Goal: Task Accomplishment & Management: Manage account settings

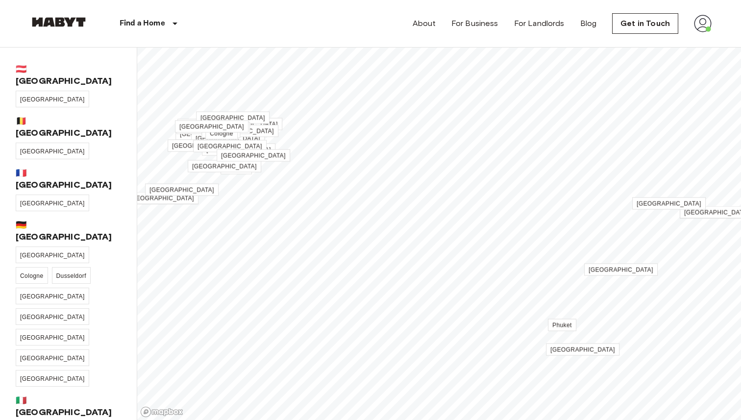
click at [698, 20] on img at bounding box center [703, 24] width 18 height 18
click at [682, 41] on li "Profile" at bounding box center [684, 41] width 98 height 18
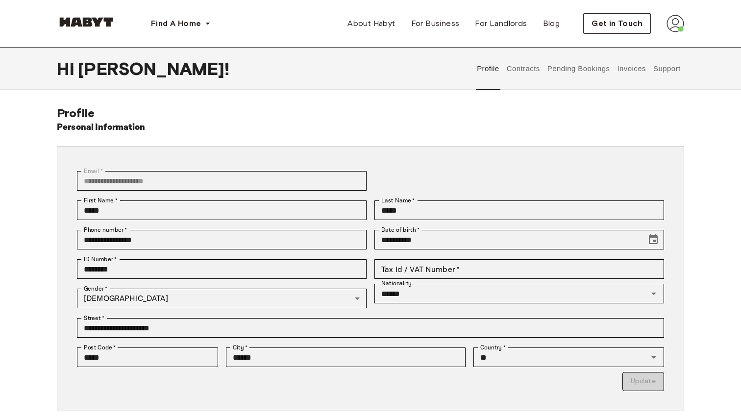
click at [524, 67] on button "Contracts" at bounding box center [523, 68] width 36 height 43
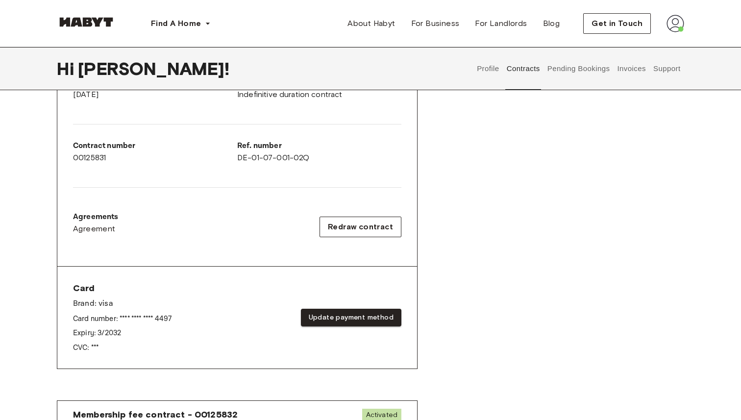
scroll to position [234, 0]
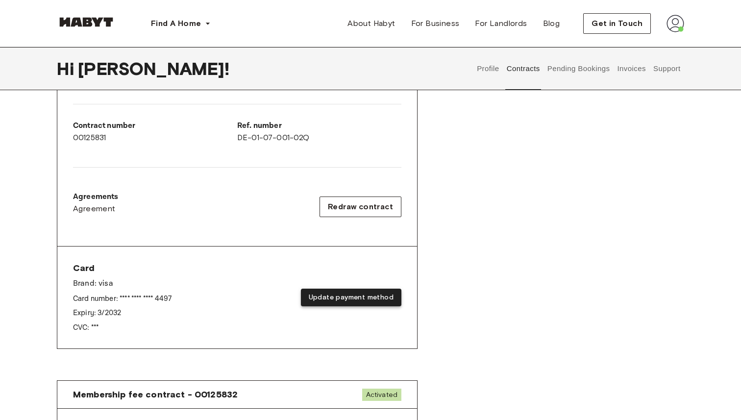
click at [317, 299] on button "Update payment method" at bounding box center [351, 298] width 100 height 18
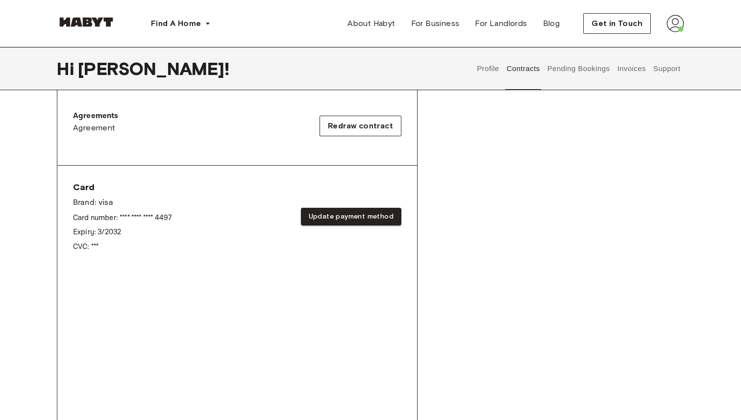
scroll to position [315, 0]
click at [261, 246] on div "Card Brand: visa Card number: **** **** **** 4497 Expiry: 3 / 2032 CVC: *** Upd…" at bounding box center [237, 216] width 328 height 71
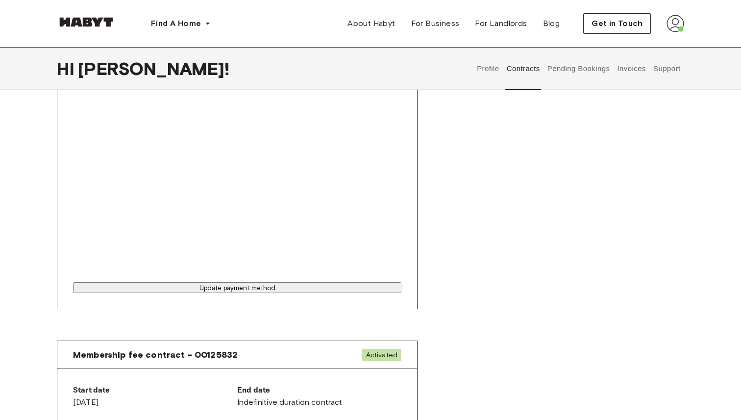
scroll to position [488, 0]
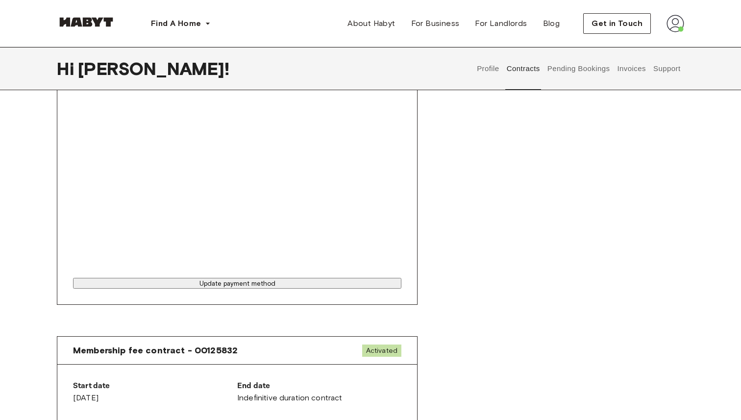
click at [323, 289] on button "Update payment method" at bounding box center [237, 283] width 328 height 11
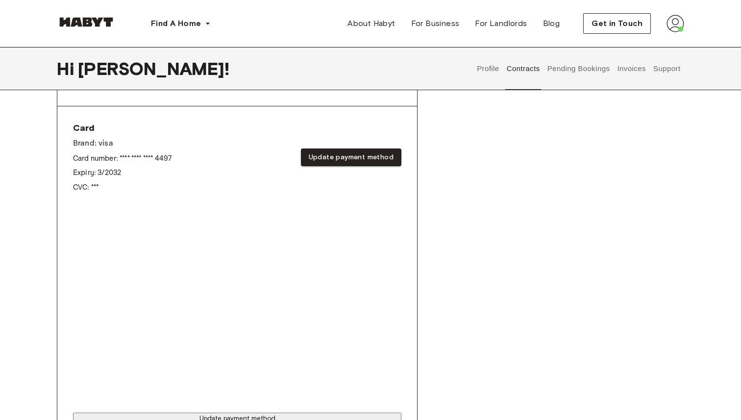
scroll to position [371, 0]
click at [275, 174] on div "Card Brand: visa Card number: **** **** **** 4497 Expiry: 3 / 2032 CVC: *** Upd…" at bounding box center [237, 159] width 328 height 71
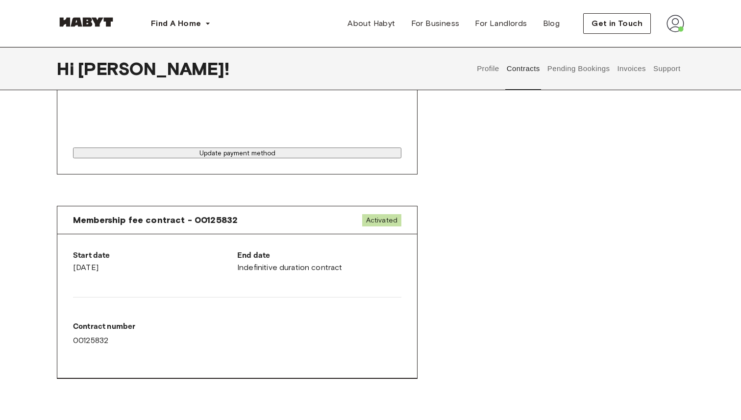
scroll to position [640, 0]
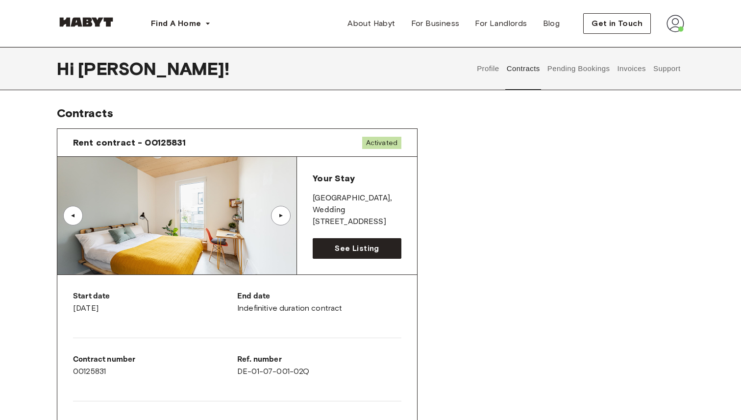
click at [279, 219] on div "▲" at bounding box center [281, 216] width 20 height 20
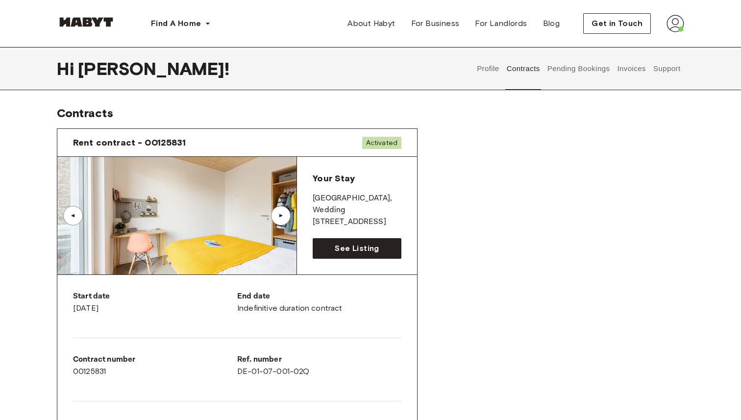
click at [278, 217] on div "▲" at bounding box center [281, 216] width 10 height 6
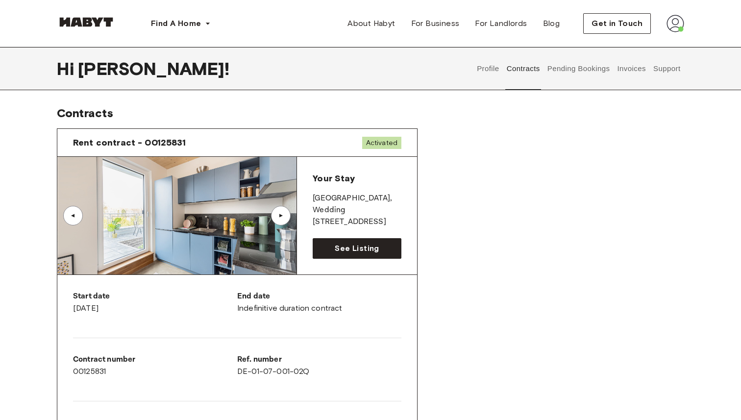
click at [278, 217] on div "▲" at bounding box center [281, 216] width 10 height 6
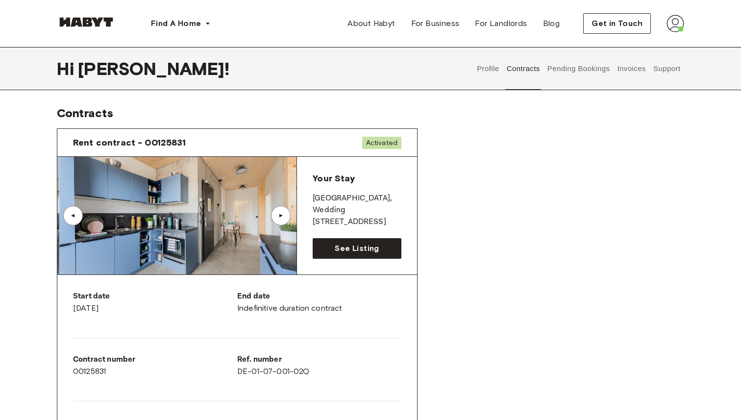
click at [278, 217] on div "▲" at bounding box center [281, 216] width 10 height 6
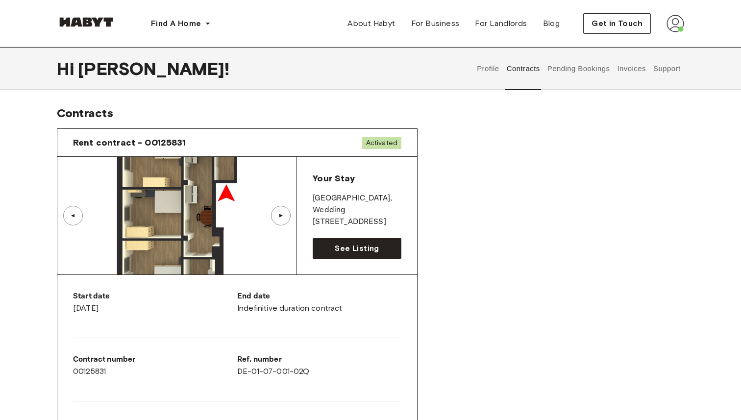
click at [242, 231] on img at bounding box center [176, 216] width 239 height 118
click at [205, 204] on img at bounding box center [176, 216] width 239 height 118
click at [324, 240] on link "See Listing" at bounding box center [357, 248] width 89 height 21
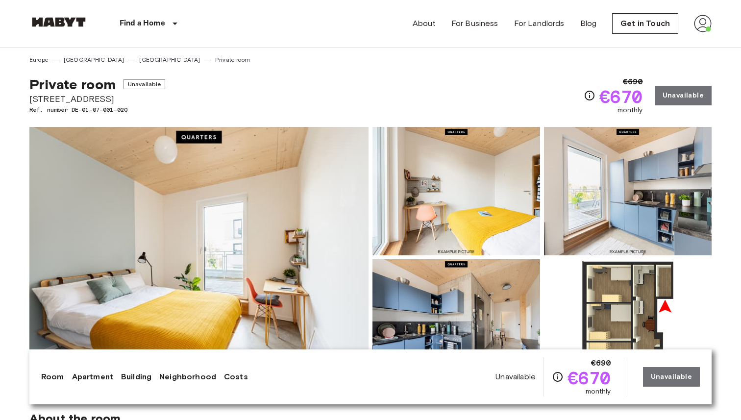
click at [601, 288] on img at bounding box center [628, 323] width 168 height 128
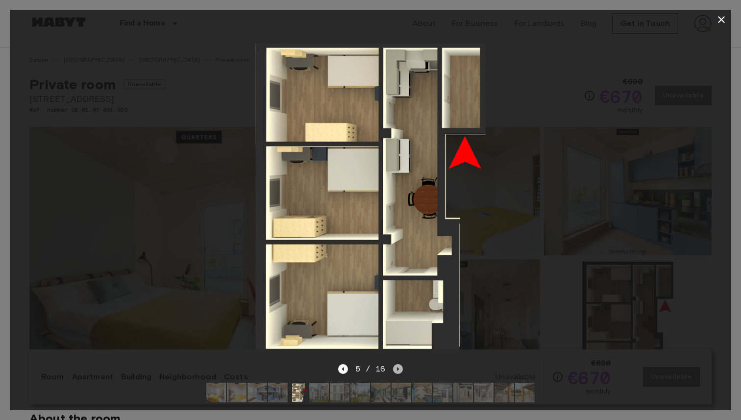
click at [402, 373] on icon "Next image" at bounding box center [398, 369] width 10 height 10
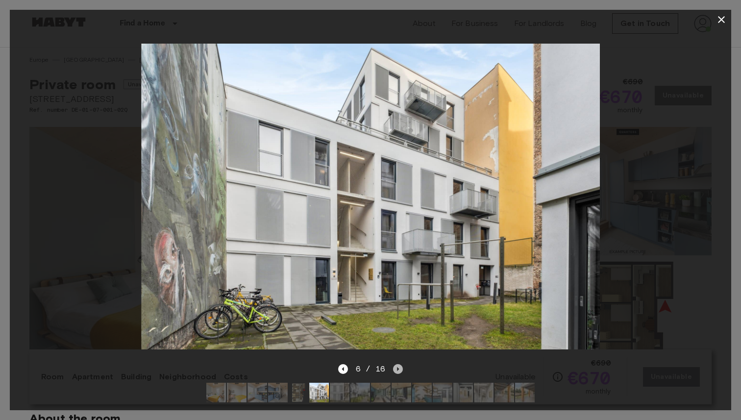
click at [402, 373] on icon "Next image" at bounding box center [398, 369] width 10 height 10
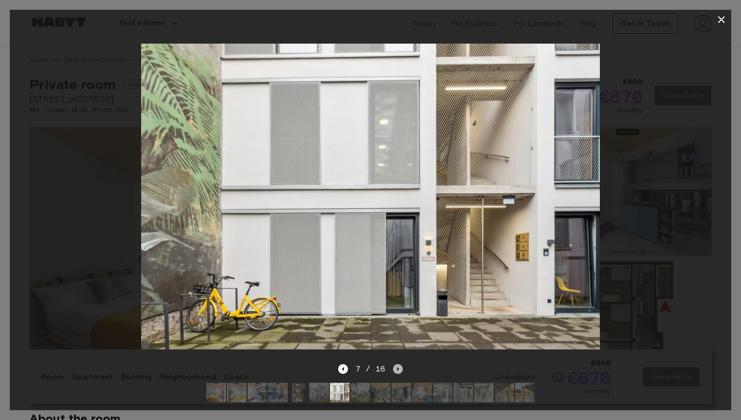
click at [402, 373] on icon "Next image" at bounding box center [398, 369] width 10 height 10
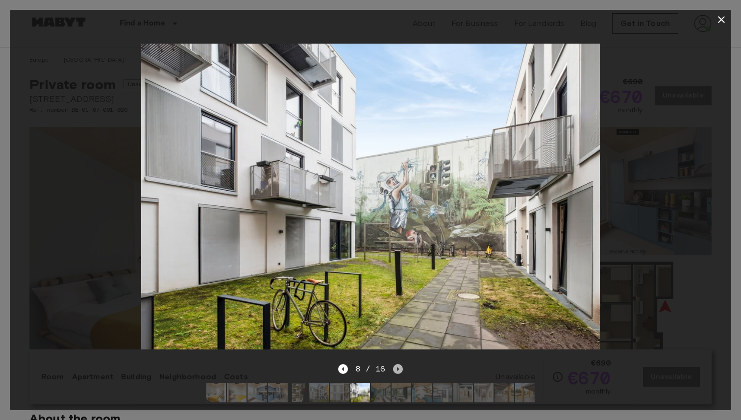
click at [402, 373] on icon "Next image" at bounding box center [398, 369] width 10 height 10
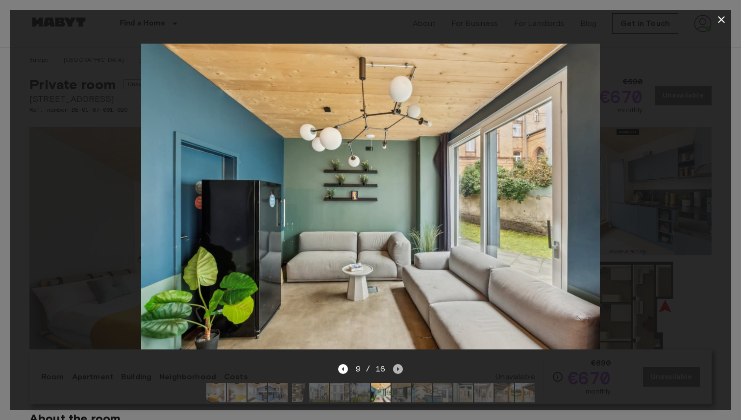
click at [402, 373] on icon "Next image" at bounding box center [398, 369] width 10 height 10
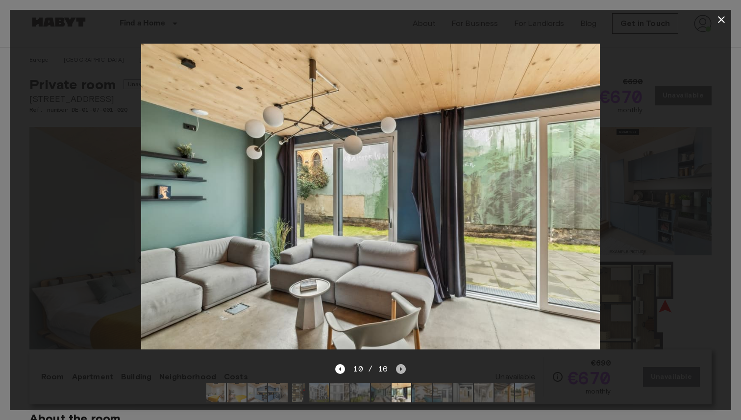
click at [402, 373] on icon "Next image" at bounding box center [401, 369] width 10 height 10
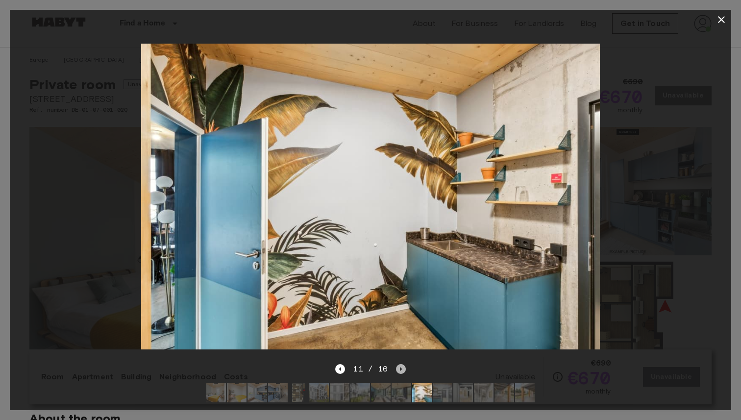
click at [402, 373] on icon "Next image" at bounding box center [401, 369] width 10 height 10
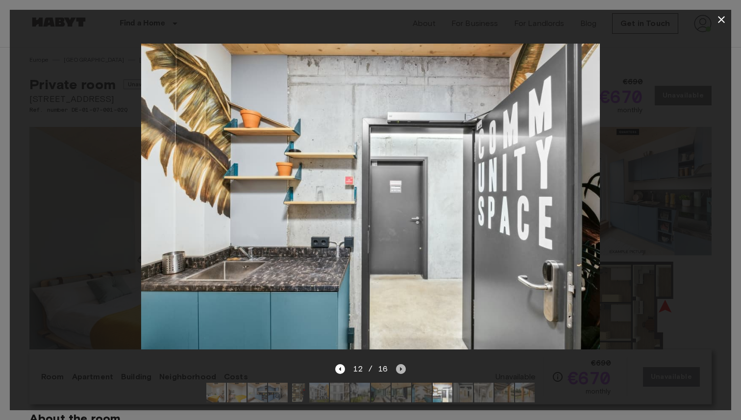
click at [402, 373] on icon "Next image" at bounding box center [401, 369] width 10 height 10
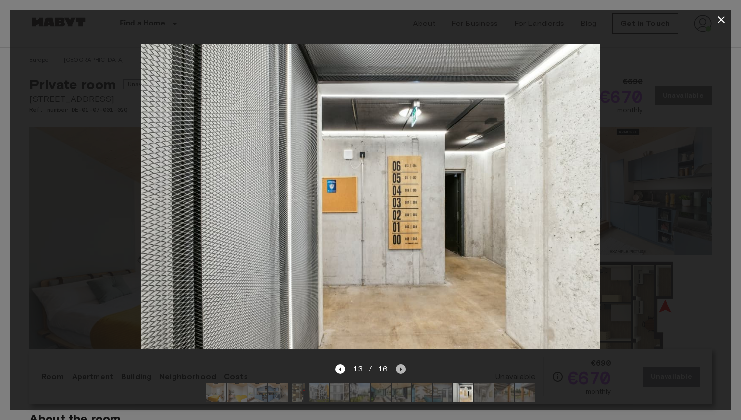
click at [402, 373] on icon "Next image" at bounding box center [401, 369] width 10 height 10
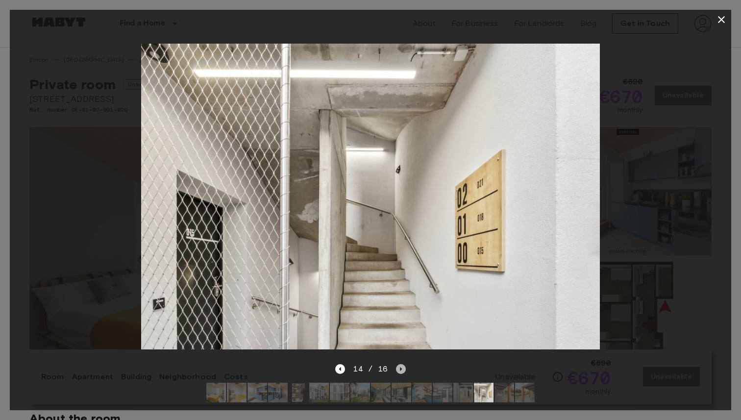
click at [402, 373] on icon "Next image" at bounding box center [401, 369] width 10 height 10
